Goal: Book appointment/travel/reservation

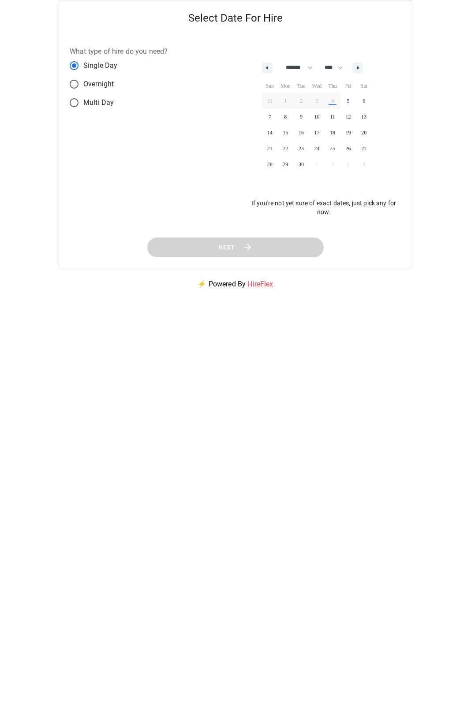
select select "*"
select select "****"
click at [337, 145] on span "25" at bounding box center [332, 148] width 16 height 11
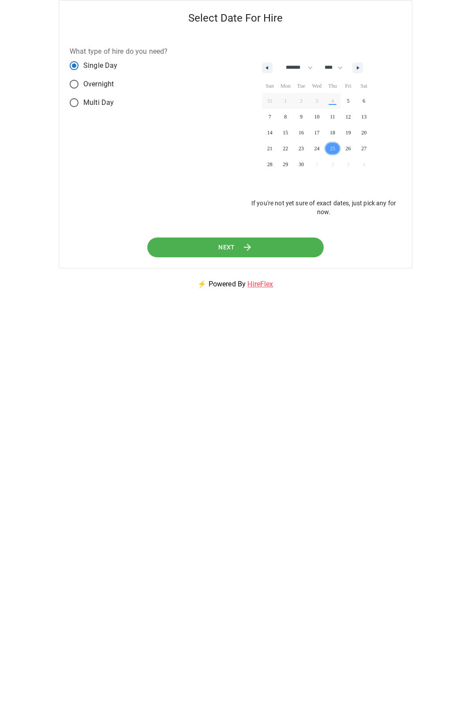
click at [277, 252] on button "Next" at bounding box center [235, 247] width 176 height 20
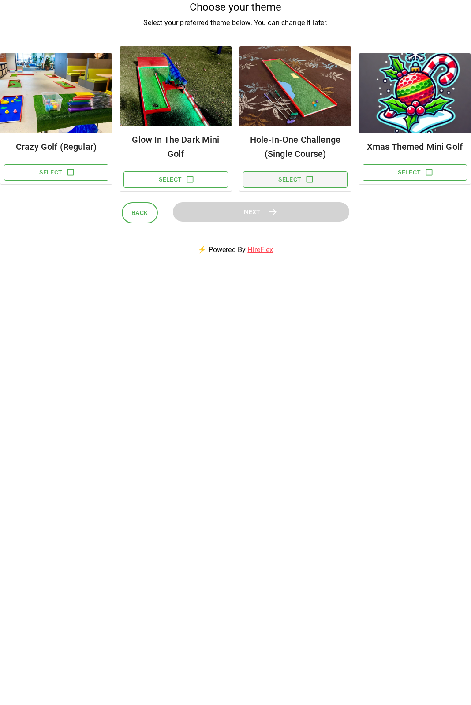
click at [290, 182] on button "Select" at bounding box center [295, 179] width 104 height 16
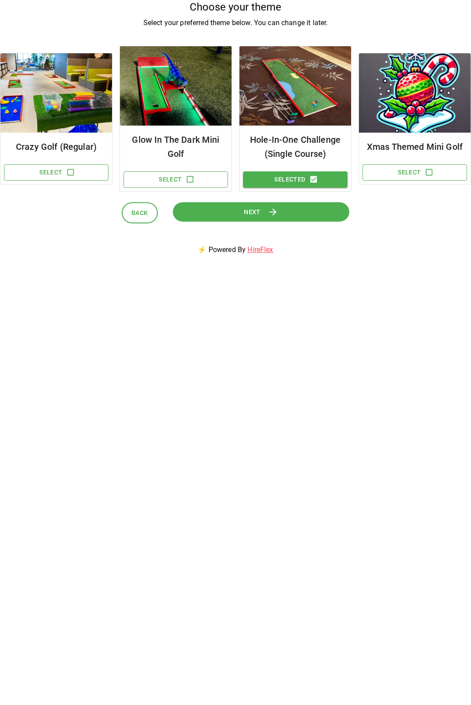
click at [295, 211] on button "Next" at bounding box center [261, 212] width 176 height 20
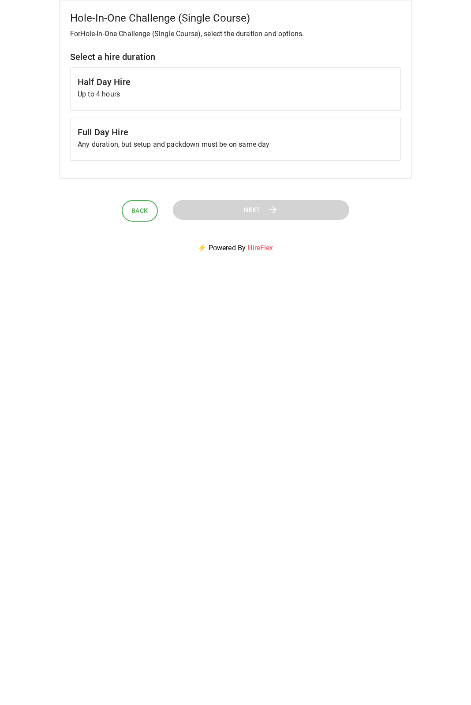
click at [282, 96] on p "Up to 4 hours" at bounding box center [235, 94] width 315 height 11
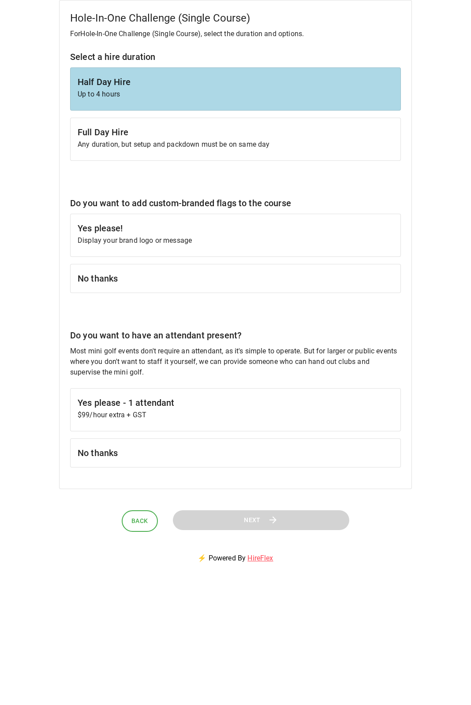
click at [278, 237] on p "Display your brand logo or message" at bounding box center [235, 240] width 315 height 11
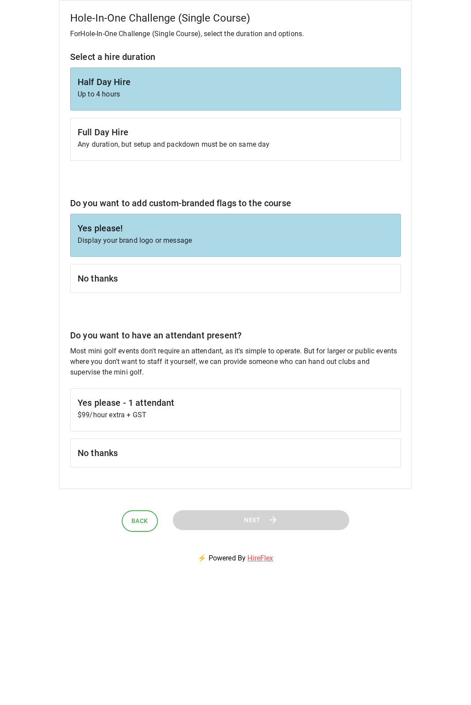
click at [278, 446] on h6 "No thanks" at bounding box center [235, 453] width 315 height 14
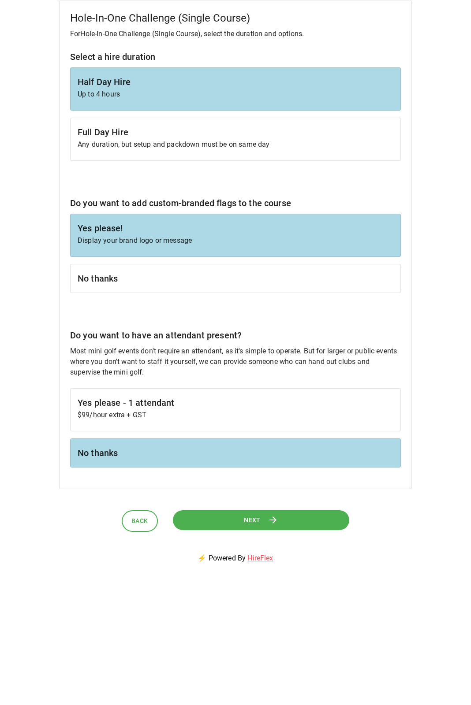
click at [273, 512] on button "Next" at bounding box center [260, 520] width 177 height 20
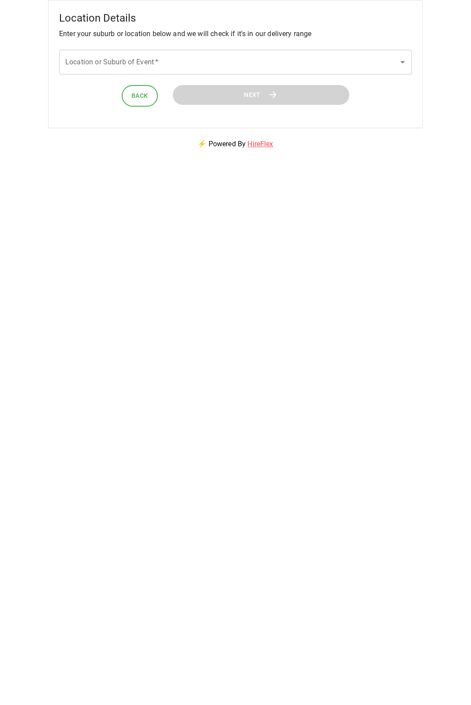
click at [280, 67] on input "Location or Suburb of Event   *" at bounding box center [228, 62] width 331 height 17
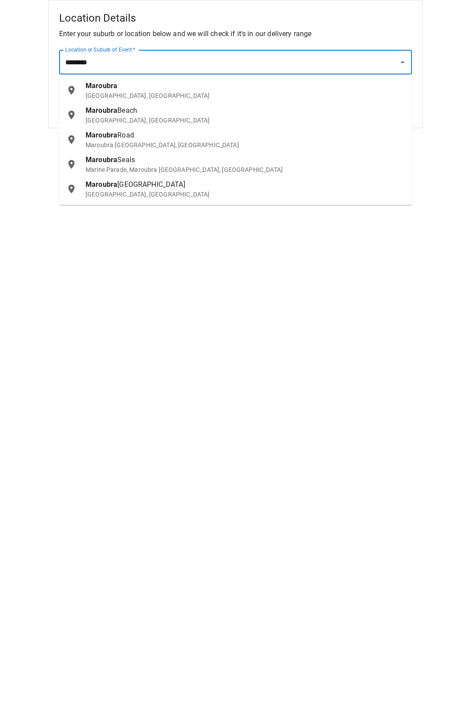
click at [155, 93] on p "[GEOGRAPHIC_DATA], [GEOGRAPHIC_DATA]" at bounding box center [244, 95] width 319 height 9
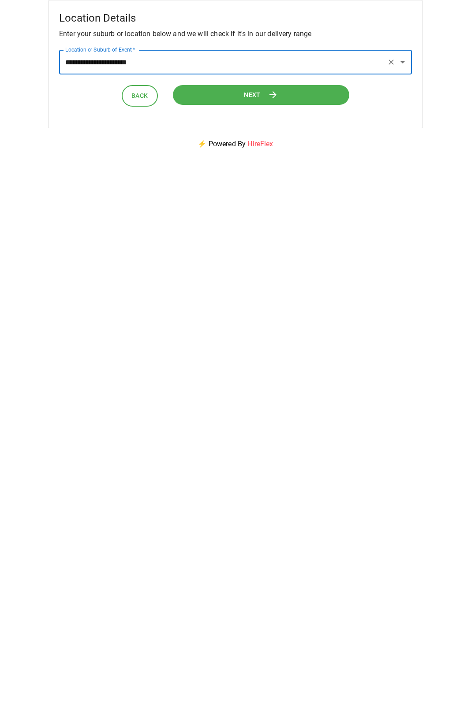
type input "**********"
click at [217, 95] on button "Next" at bounding box center [260, 95] width 177 height 20
